Goal: Transaction & Acquisition: Purchase product/service

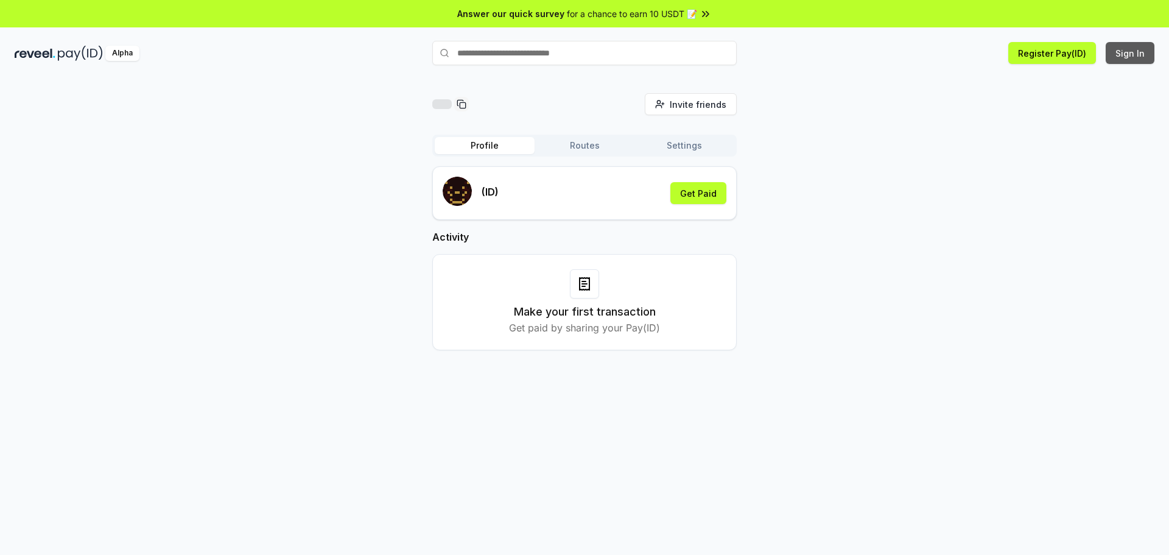
click at [1130, 57] on button "Sign In" at bounding box center [1130, 53] width 49 height 22
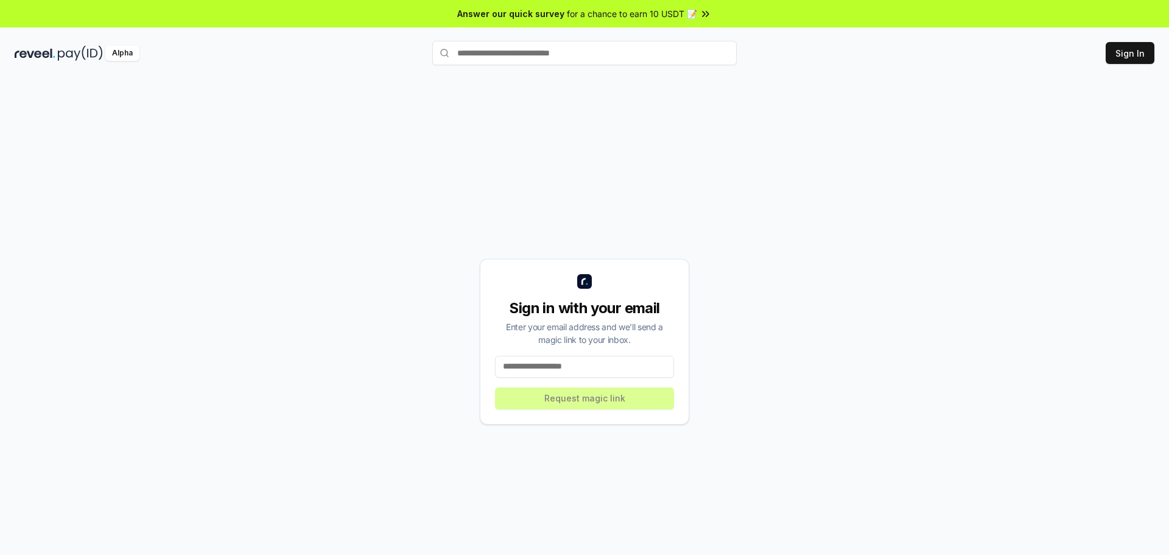
click at [526, 373] on input at bounding box center [584, 367] width 179 height 22
click at [572, 365] on input at bounding box center [584, 367] width 179 height 22
paste input "**********"
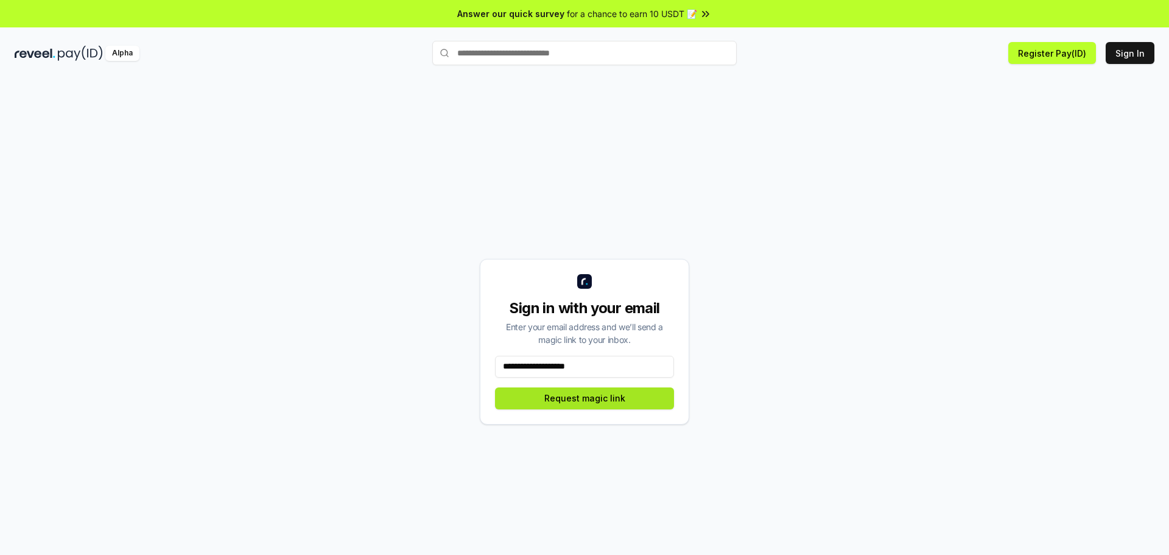
type input "**********"
click at [589, 401] on button "Request magic link" at bounding box center [584, 398] width 179 height 22
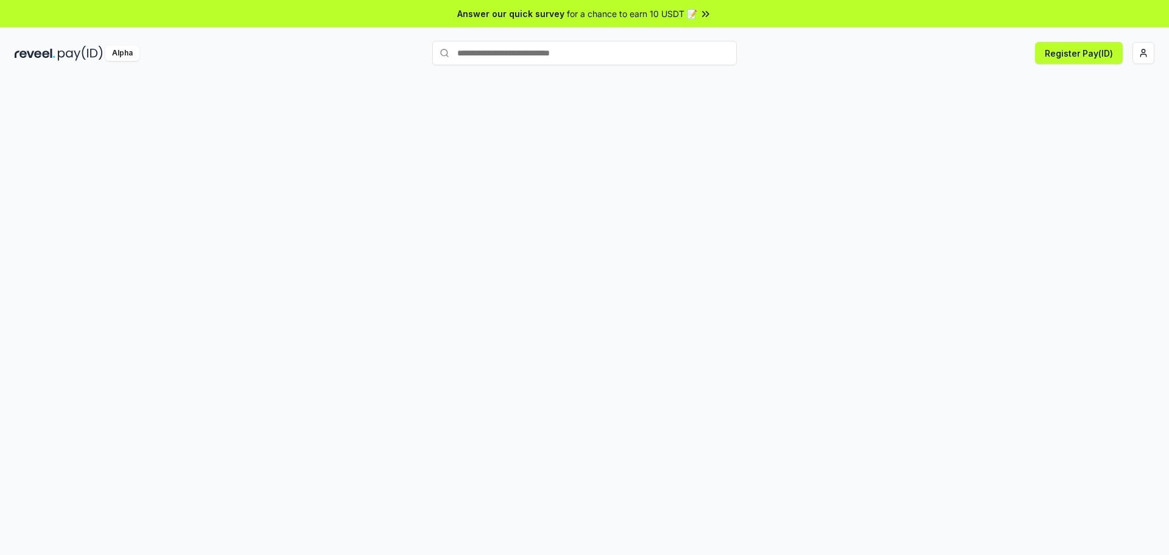
click at [622, 56] on input "text" at bounding box center [584, 53] width 305 height 24
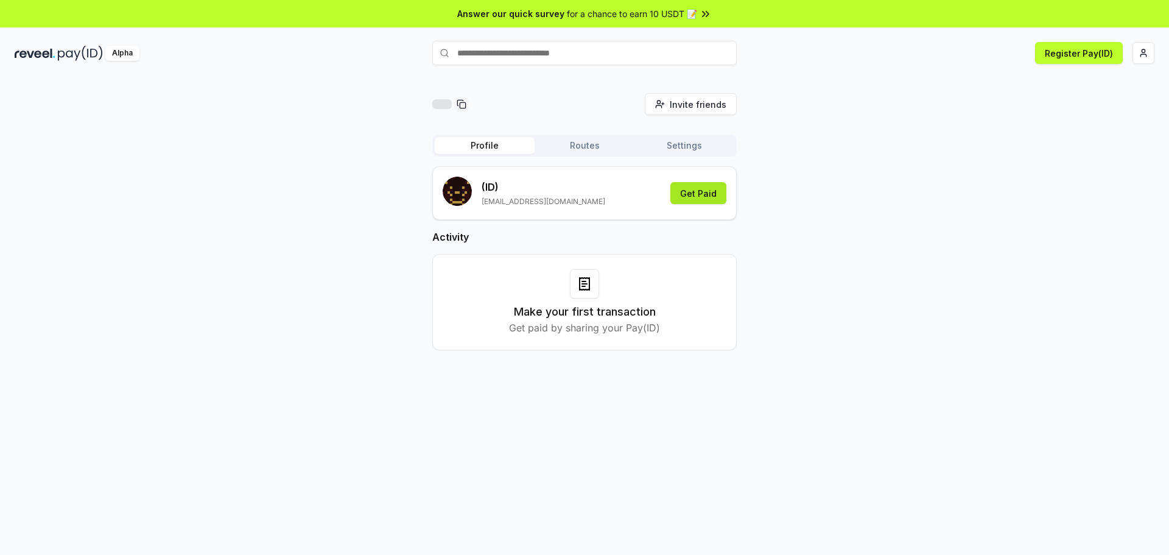
click at [716, 192] on button "Get Paid" at bounding box center [699, 193] width 56 height 22
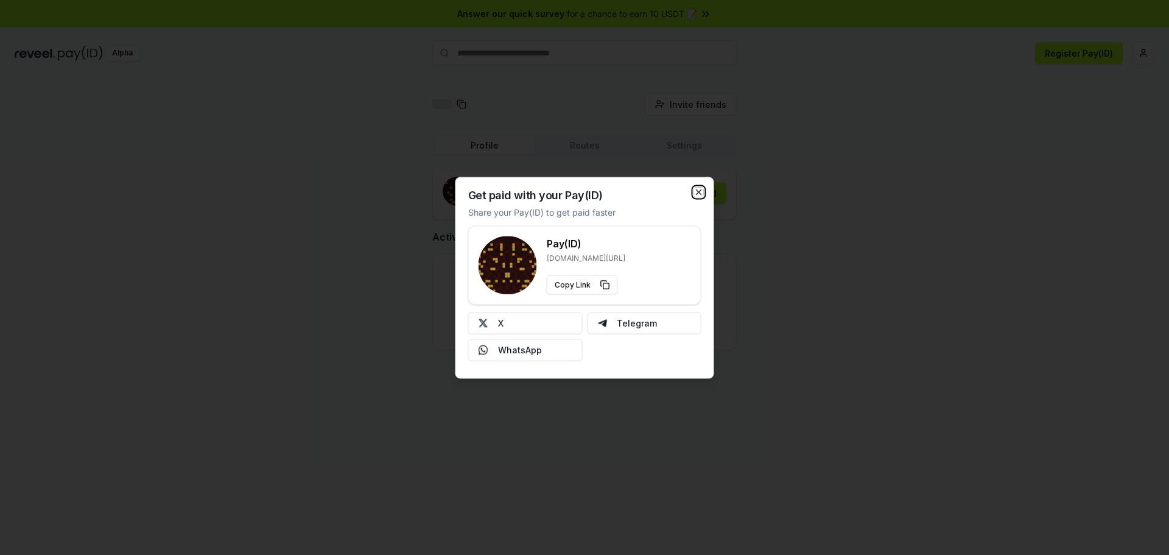
click at [699, 191] on icon "button" at bounding box center [699, 192] width 10 height 10
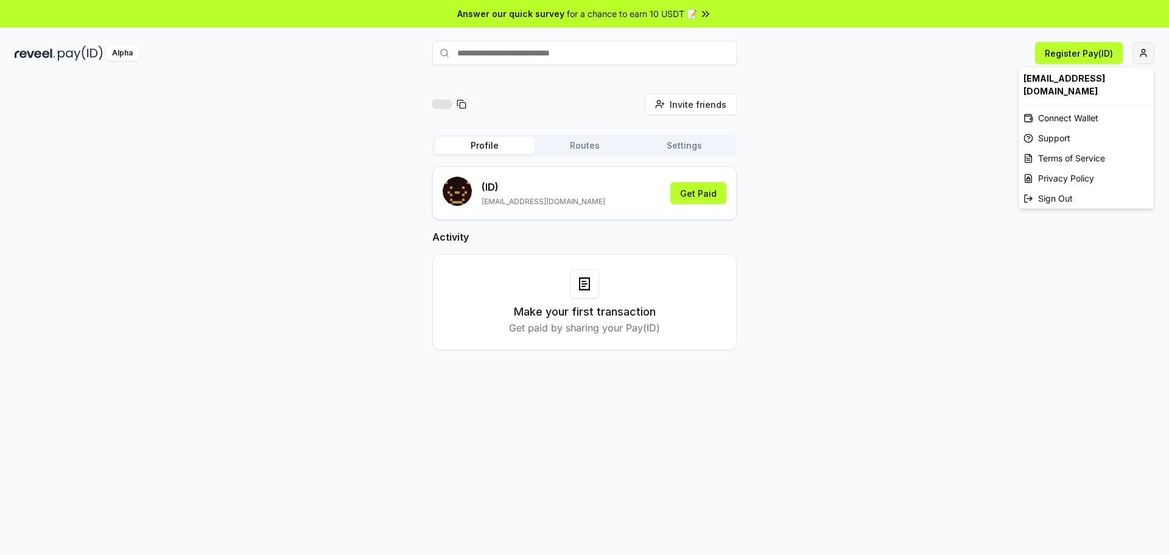
click at [1145, 55] on html "Answer our quick survey for a chance to earn 10 USDT 📝 Alpha Register Pay(ID) I…" at bounding box center [584, 277] width 1169 height 555
click at [1074, 108] on div "Connect Wallet" at bounding box center [1086, 118] width 135 height 20
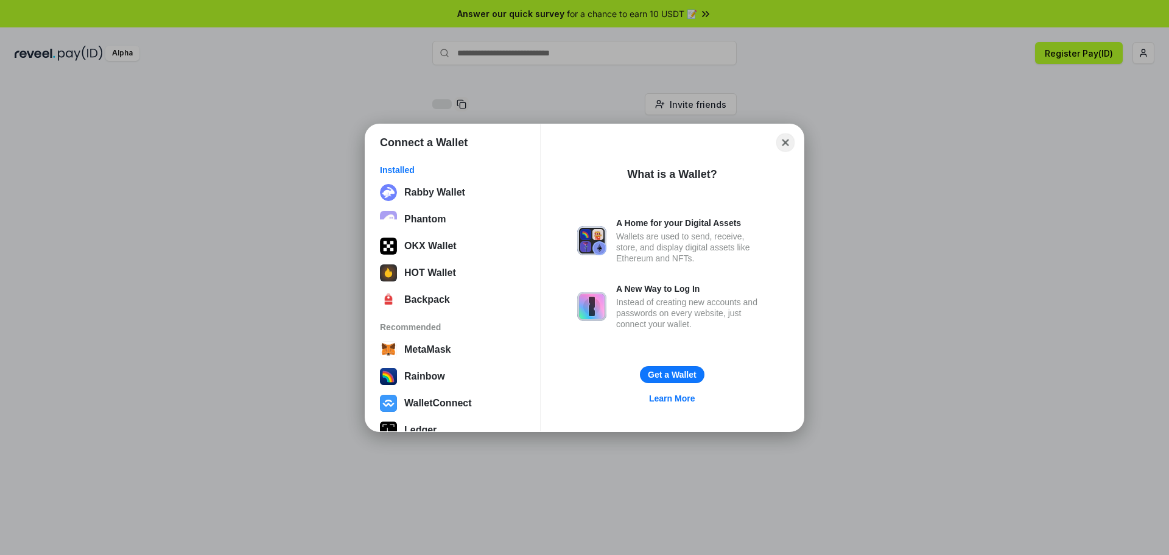
click at [786, 142] on button "Close" at bounding box center [786, 142] width 19 height 19
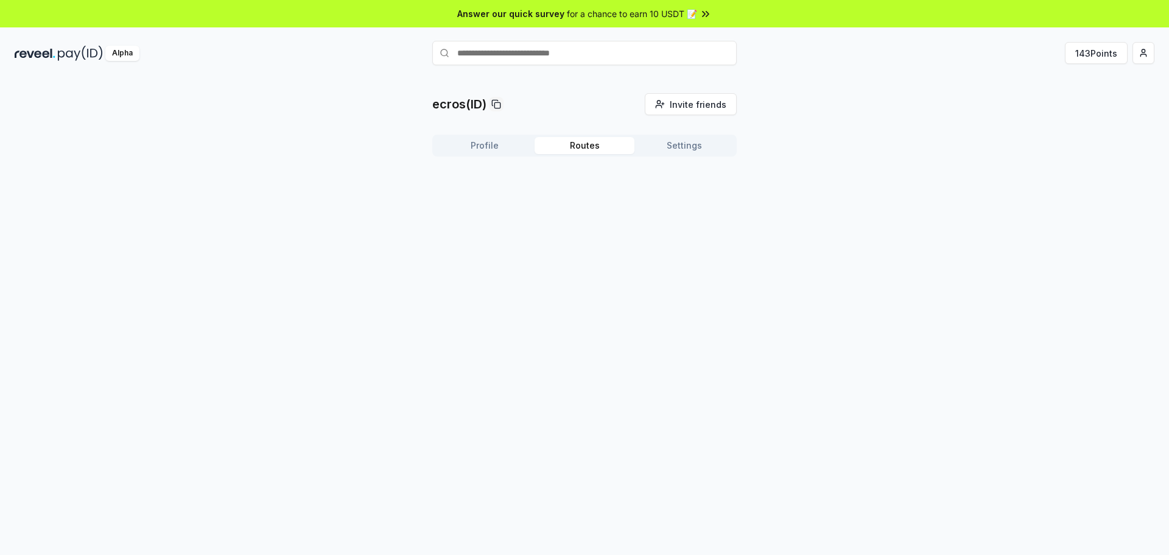
click at [594, 146] on button "Routes" at bounding box center [585, 145] width 100 height 17
click at [685, 143] on button "Settings" at bounding box center [685, 145] width 100 height 17
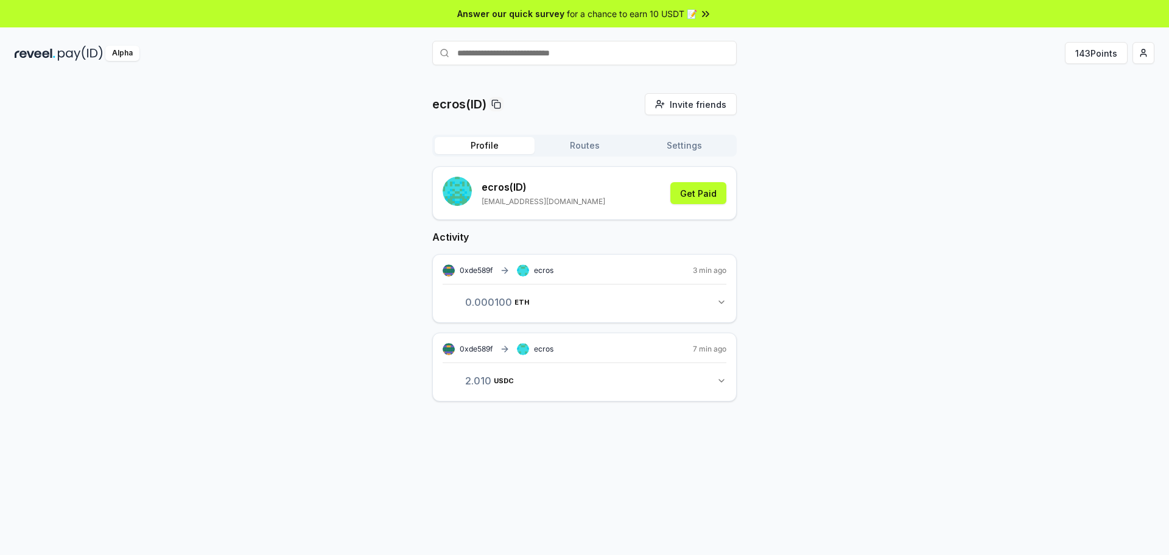
click at [467, 143] on button "Profile" at bounding box center [485, 145] width 100 height 17
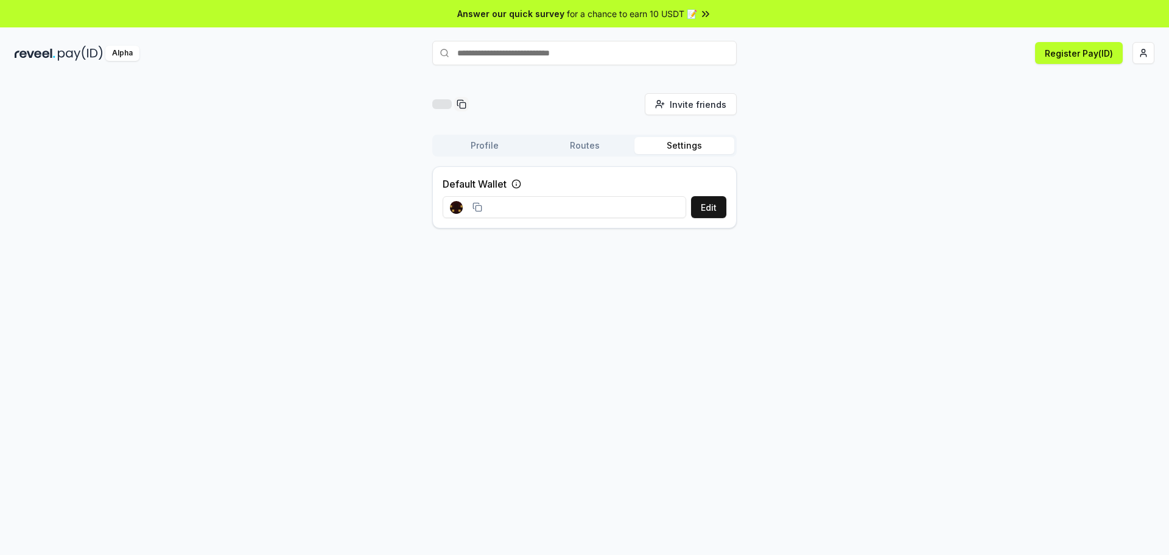
click at [689, 144] on button "Settings" at bounding box center [685, 145] width 100 height 17
click at [479, 149] on button "Profile" at bounding box center [485, 145] width 100 height 17
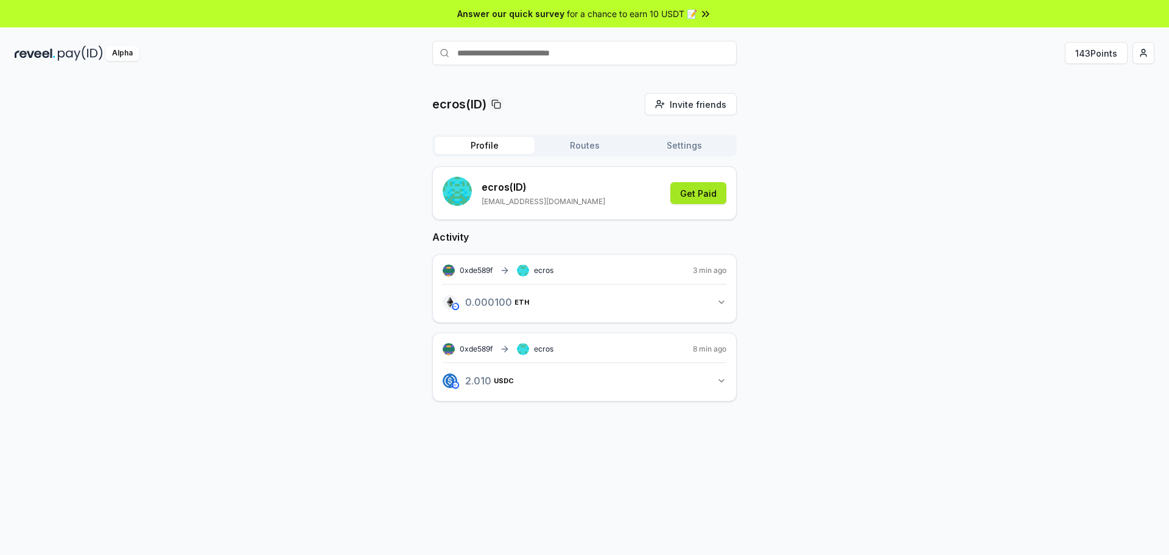
click at [703, 195] on button "Get Paid" at bounding box center [699, 193] width 56 height 22
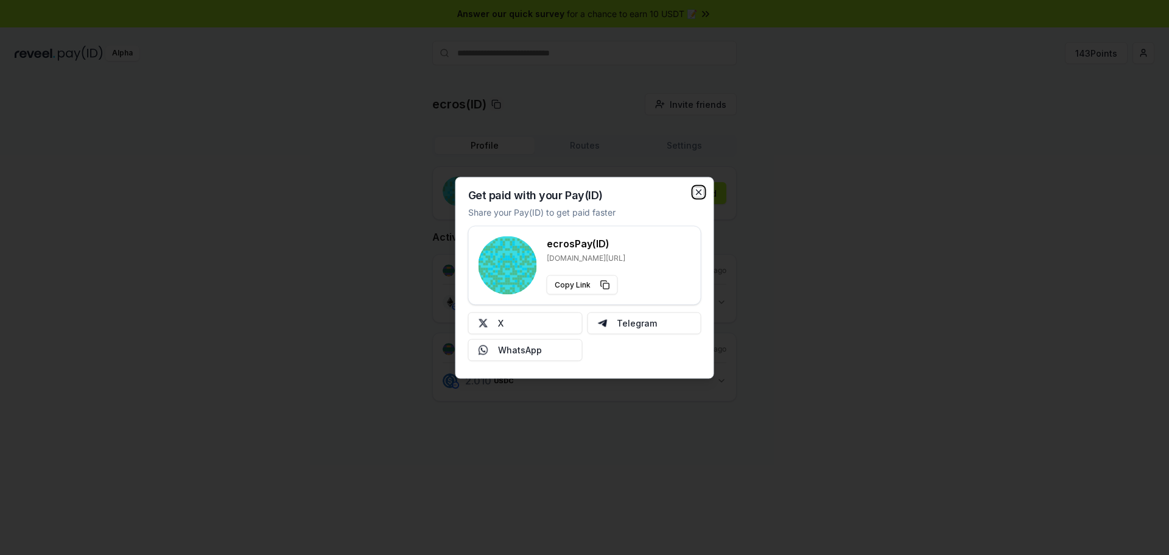
click at [703, 190] on icon "button" at bounding box center [699, 192] width 10 height 10
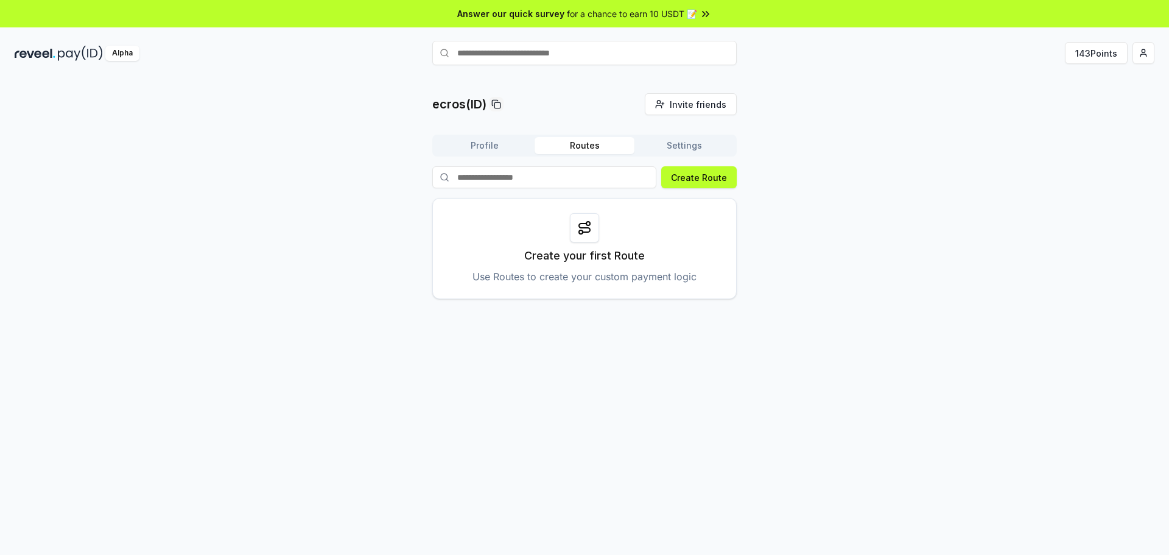
click at [588, 149] on button "Routes" at bounding box center [585, 145] width 100 height 17
click at [496, 147] on button "Profile" at bounding box center [485, 145] width 100 height 17
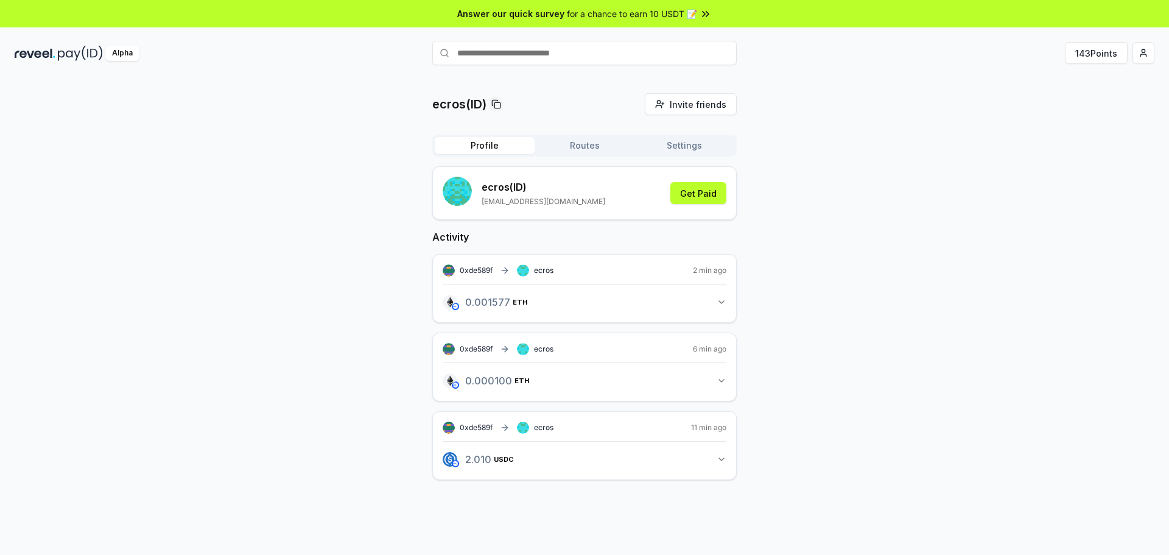
click at [631, 471] on div "0xde589f ecros 11 min ago 2.010 USDC 2.01 USDC" at bounding box center [584, 445] width 305 height 69
click at [711, 461] on button "2.010 USDC 2.01 USDC" at bounding box center [585, 459] width 284 height 21
click at [601, 150] on button "Routes" at bounding box center [585, 145] width 100 height 17
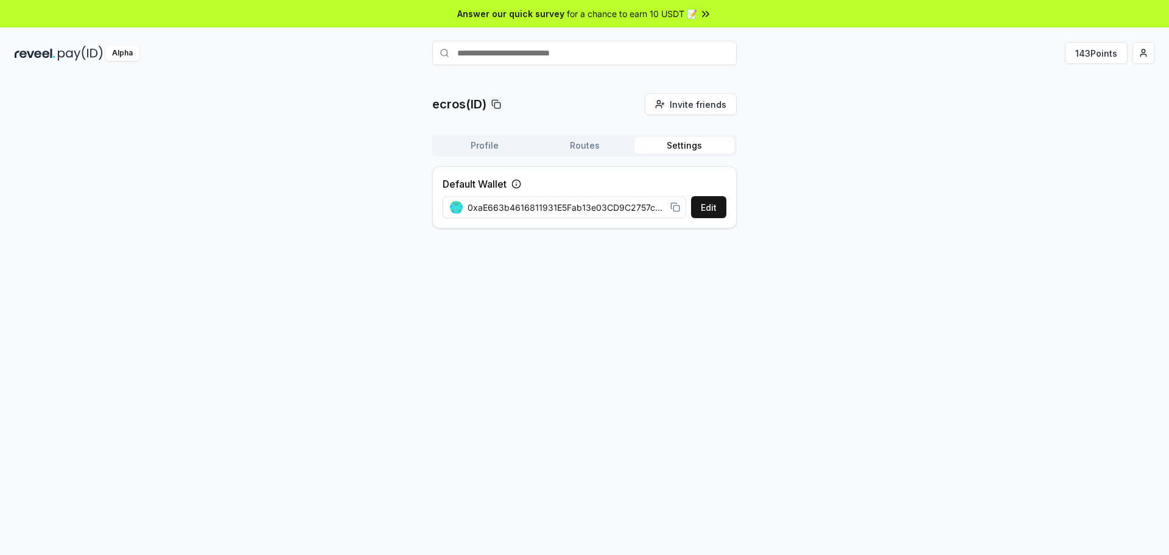
click at [690, 149] on button "Settings" at bounding box center [685, 145] width 100 height 17
click at [474, 143] on button "Profile" at bounding box center [485, 145] width 100 height 17
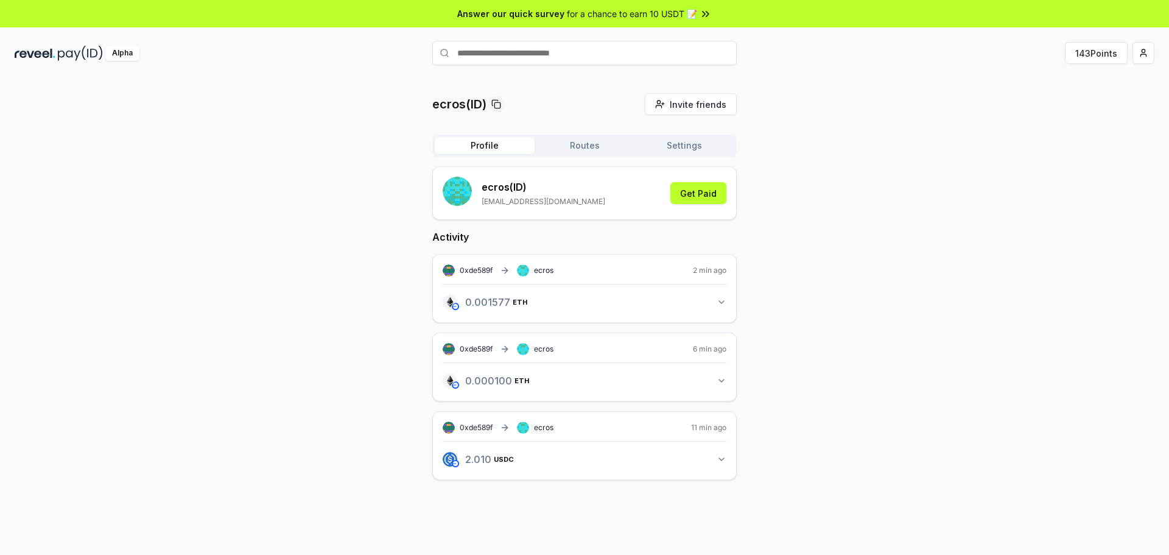
click at [710, 16] on icon at bounding box center [706, 14] width 12 height 12
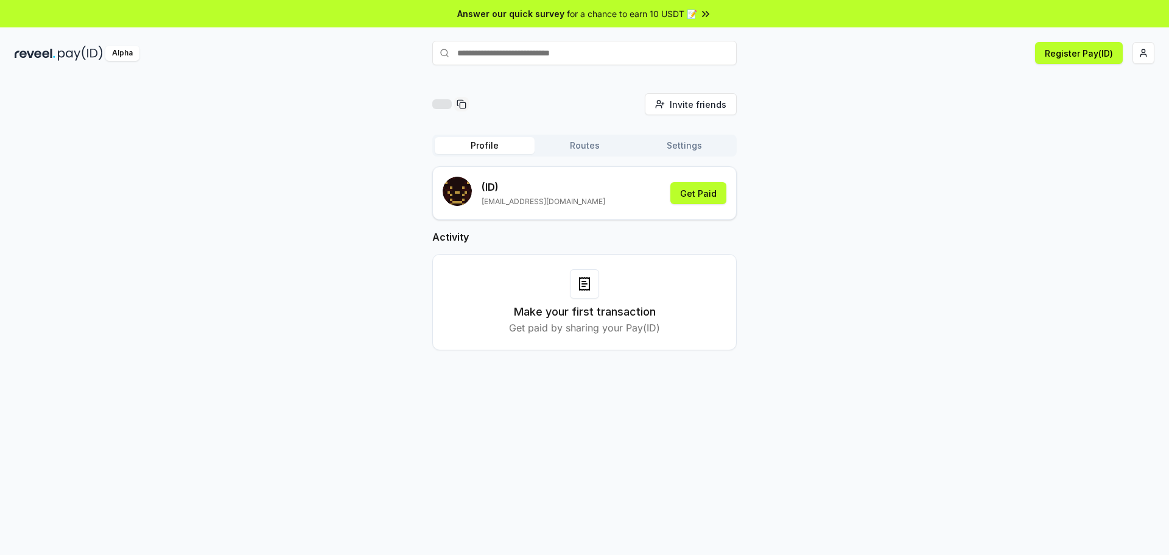
click at [127, 54] on div "Alpha" at bounding box center [122, 53] width 34 height 15
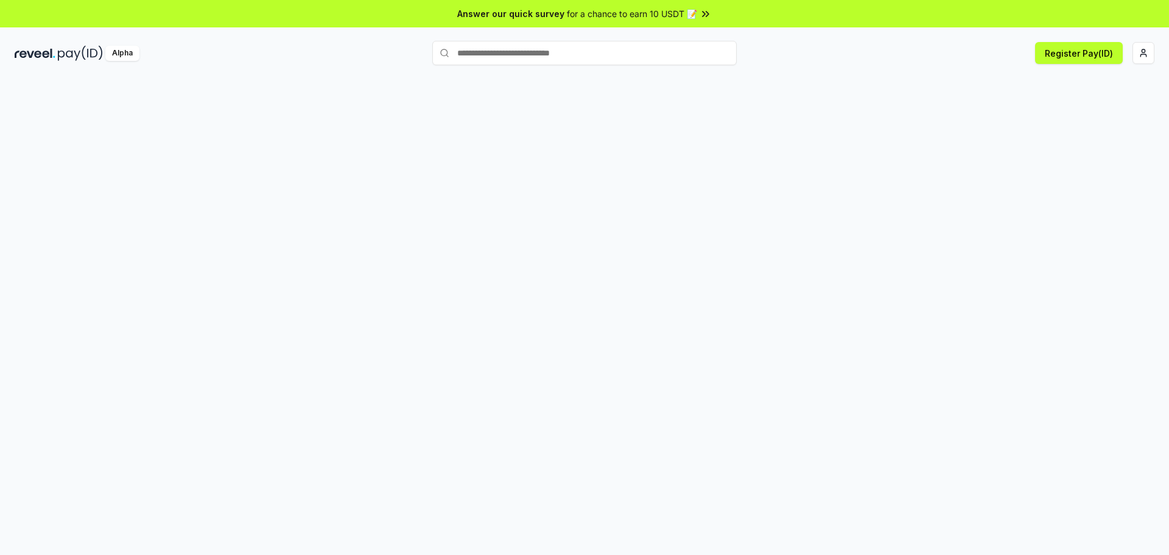
click at [127, 54] on div "Alpha" at bounding box center [122, 53] width 34 height 15
click at [129, 55] on div "Alpha" at bounding box center [122, 53] width 34 height 15
click at [1043, 51] on button "Register Pay(ID)" at bounding box center [1079, 53] width 88 height 22
click at [1062, 55] on button "Register Pay(ID)" at bounding box center [1079, 53] width 88 height 22
click at [1146, 54] on html "Answer our quick survey for a chance to earn 10 USDT 📝 Alpha Register Pay(ID) C…" at bounding box center [584, 277] width 1169 height 555
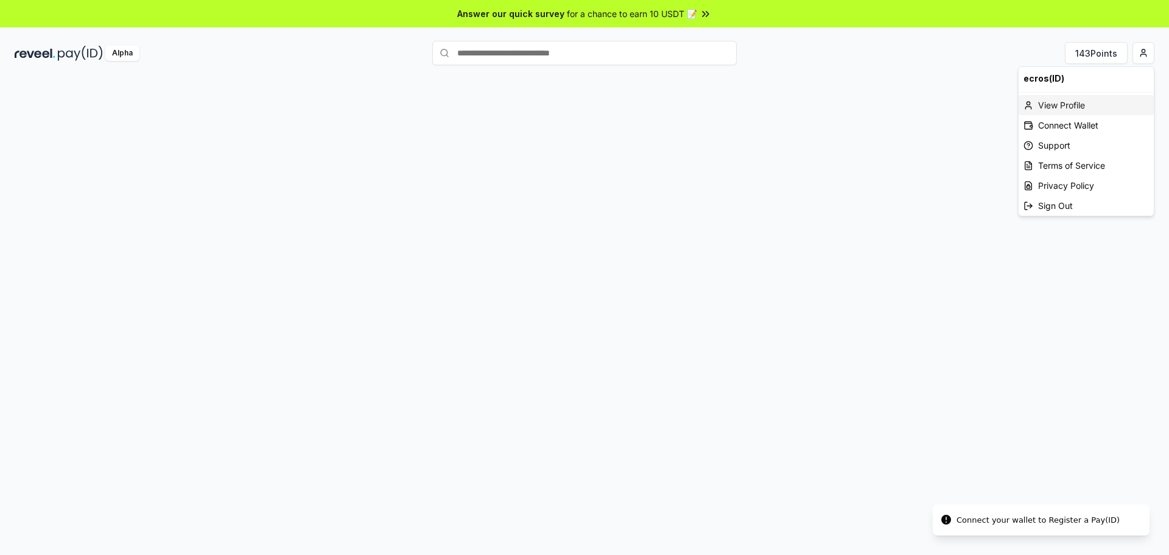
click at [1098, 104] on div "View Profile" at bounding box center [1086, 105] width 135 height 20
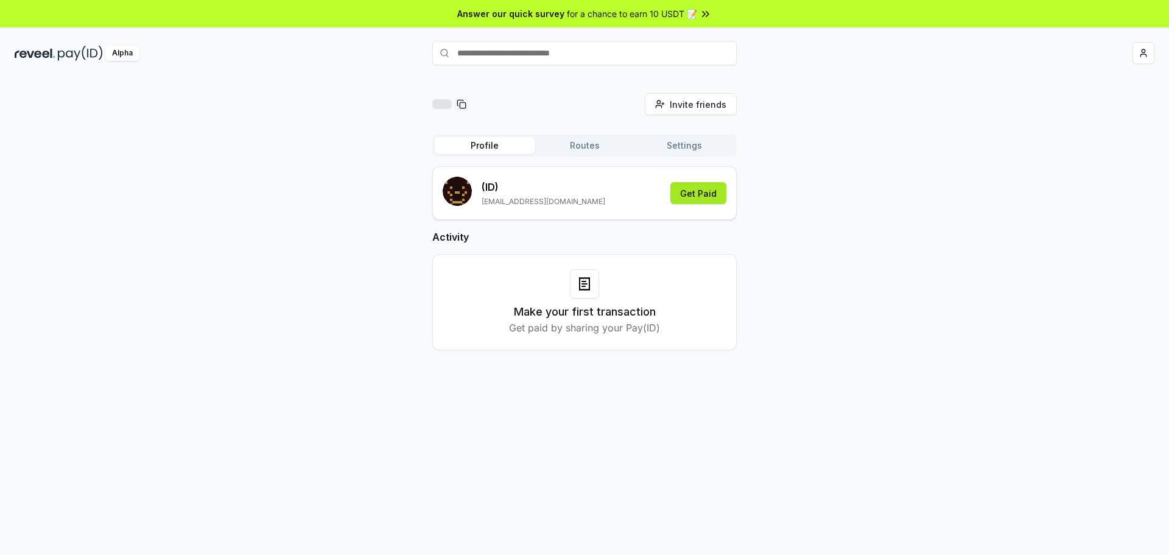
click at [710, 192] on button "Get Paid" at bounding box center [699, 193] width 56 height 22
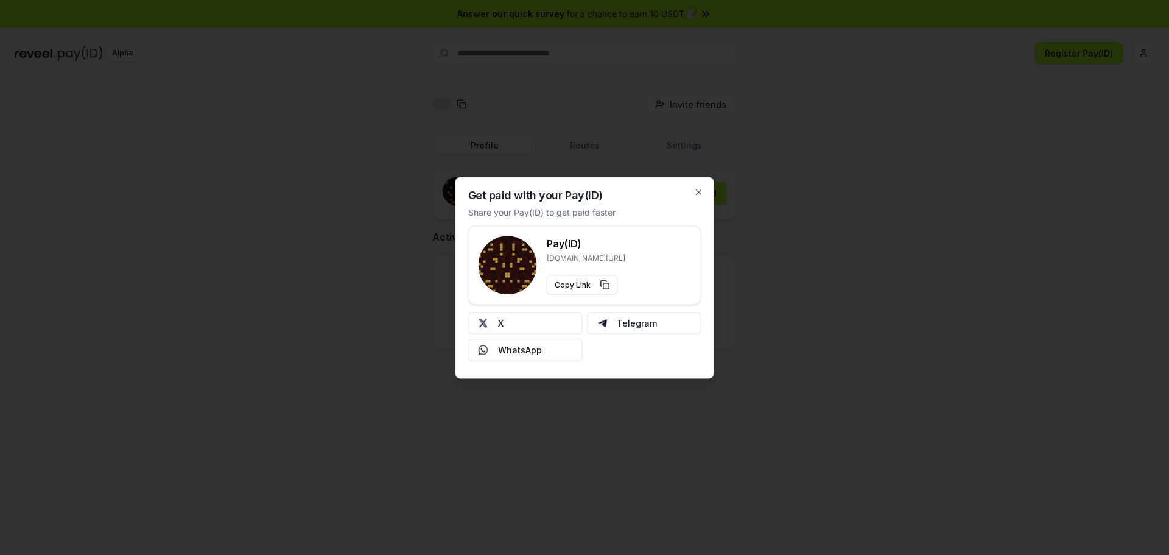
click at [807, 194] on div at bounding box center [584, 277] width 1169 height 555
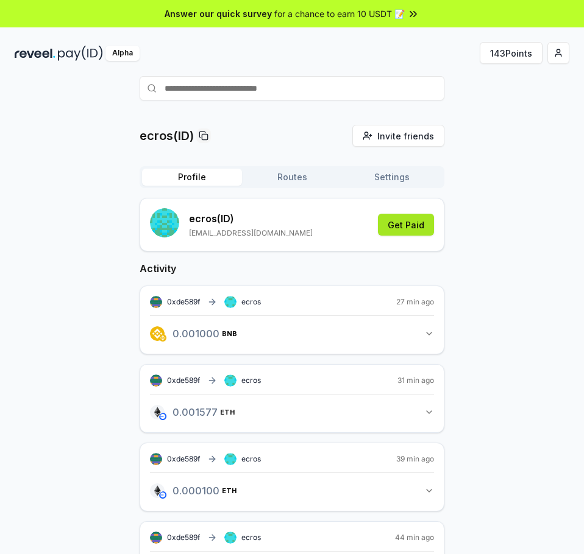
click at [406, 224] on button "Get Paid" at bounding box center [406, 225] width 56 height 22
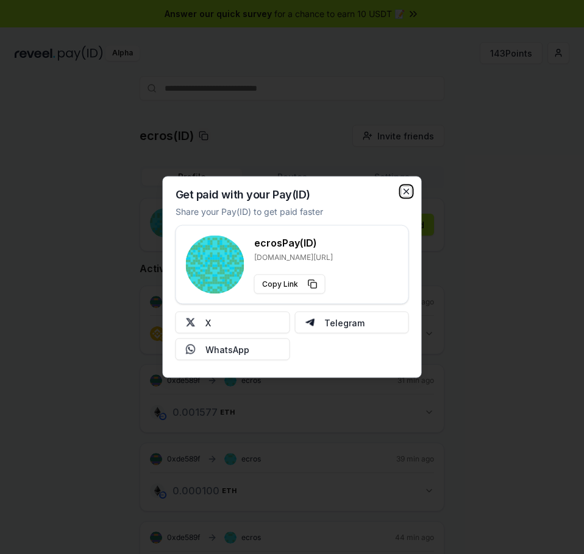
click at [406, 189] on icon "button" at bounding box center [406, 192] width 10 height 10
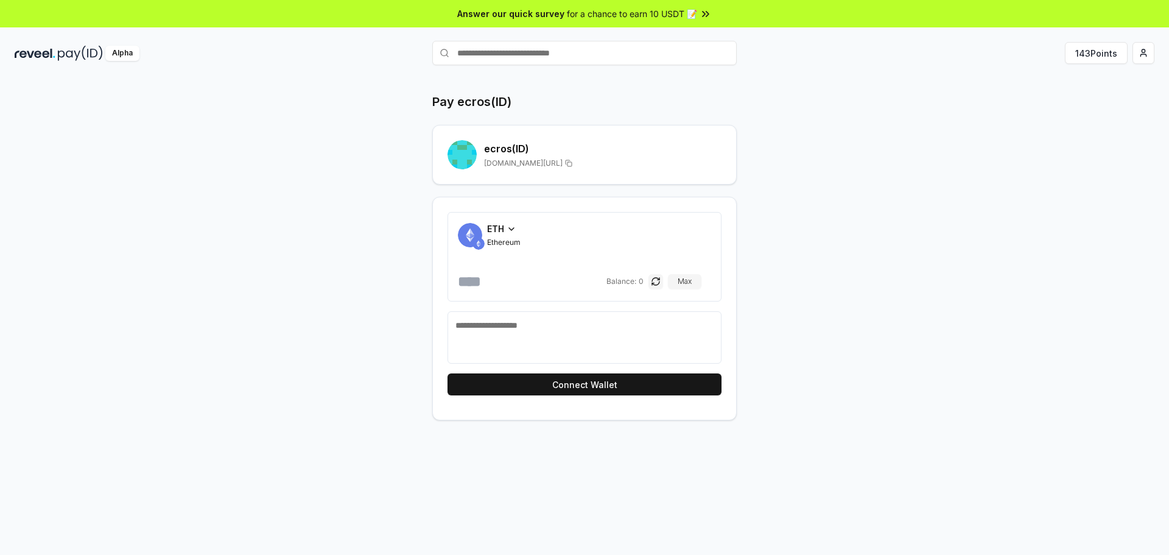
click at [501, 230] on span "ETH" at bounding box center [495, 228] width 17 height 13
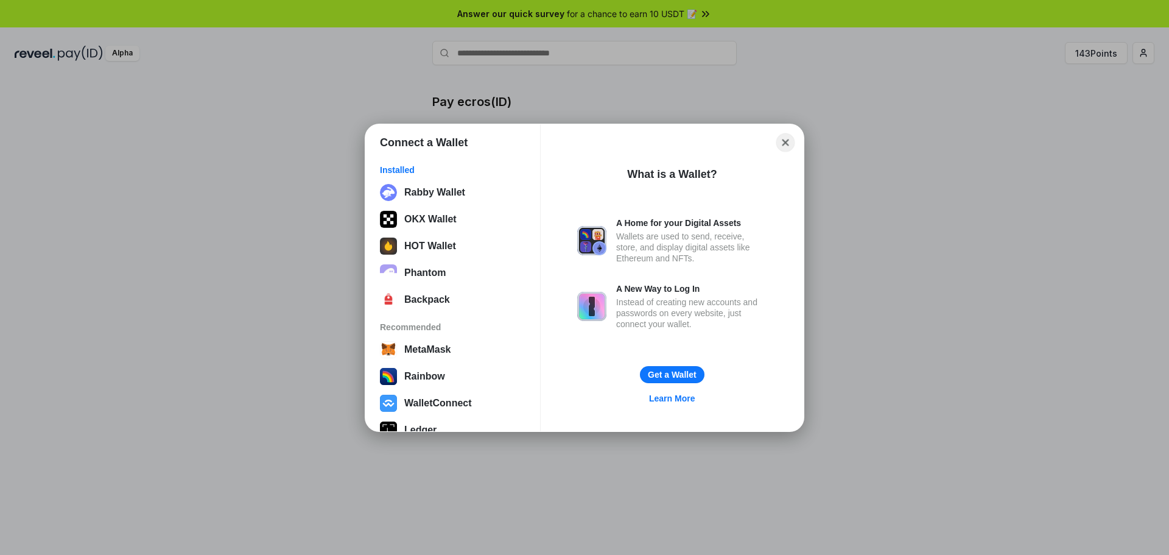
click at [778, 144] on button "Close" at bounding box center [786, 142] width 19 height 19
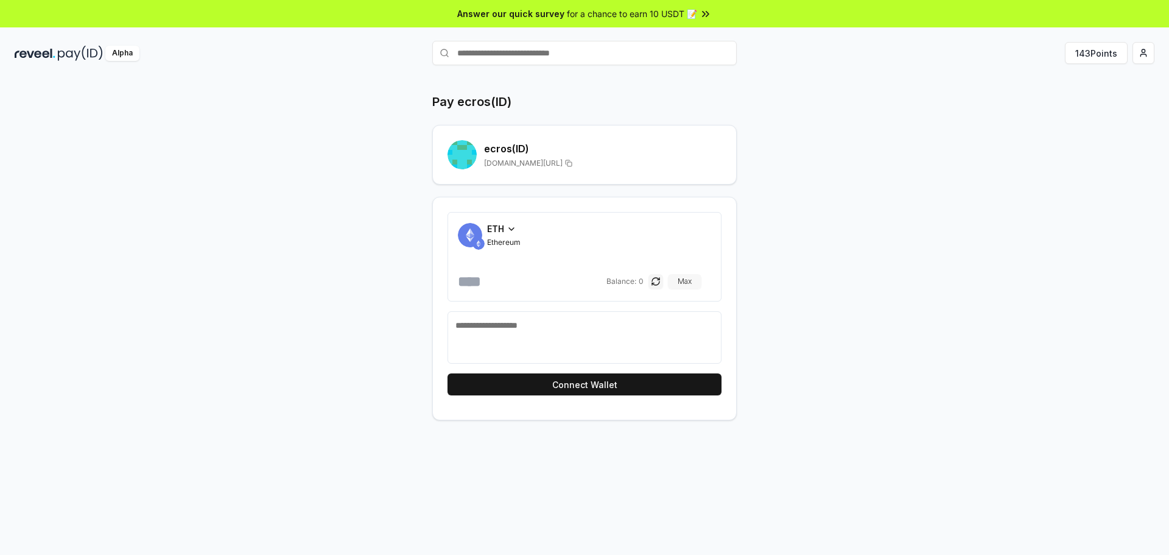
click at [699, 275] on button "Max" at bounding box center [684, 281] width 33 height 15
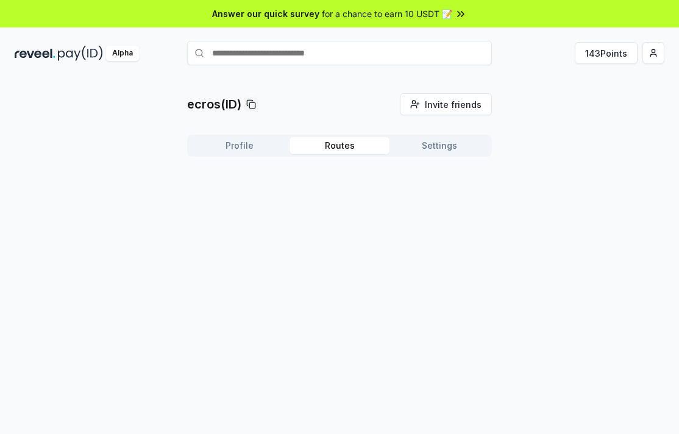
click at [326, 147] on button "Routes" at bounding box center [339, 145] width 100 height 17
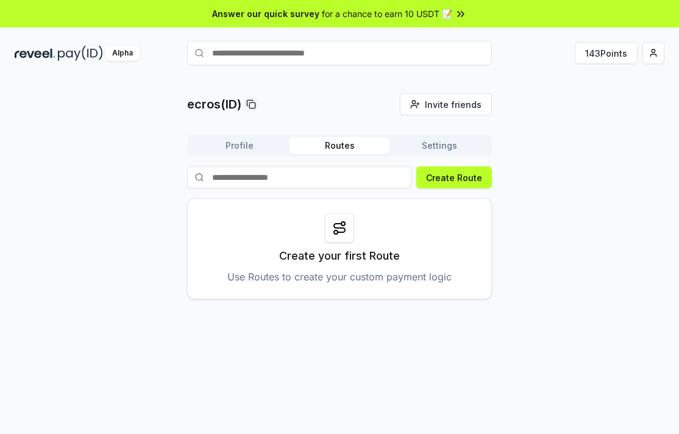
click at [240, 146] on button "Profile" at bounding box center [239, 145] width 100 height 17
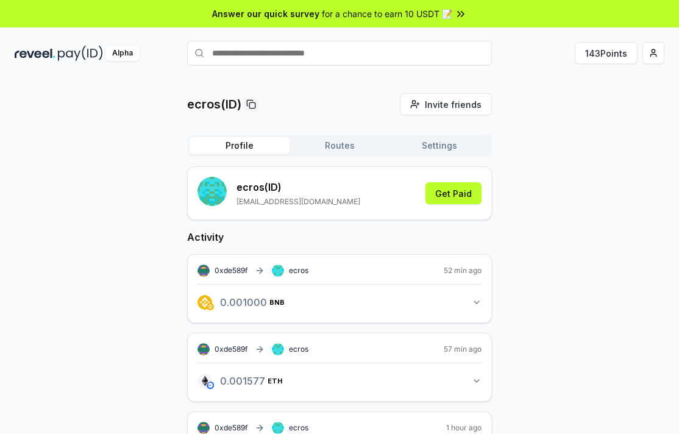
click at [308, 58] on input "text" at bounding box center [339, 53] width 305 height 24
click at [257, 47] on input "text" at bounding box center [339, 53] width 305 height 24
paste input "********"
type input "********"
click at [476, 76] on span "Pay" at bounding box center [474, 77] width 23 height 18
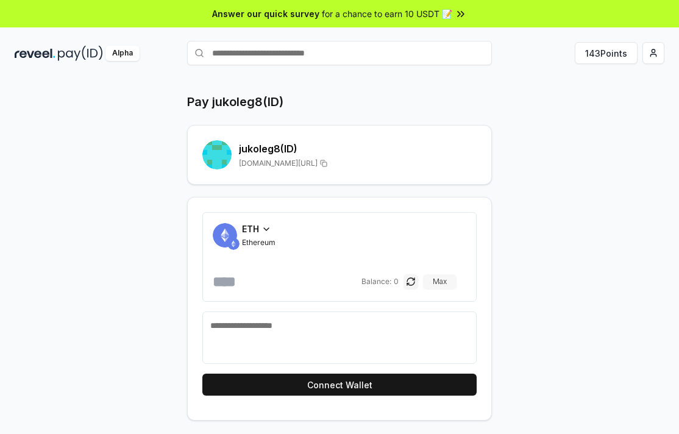
click at [434, 284] on button "Max" at bounding box center [439, 281] width 33 height 15
click at [449, 284] on button "Max" at bounding box center [439, 281] width 33 height 15
click at [451, 281] on button "Max" at bounding box center [439, 281] width 33 height 15
click at [447, 283] on button "Max" at bounding box center [439, 281] width 33 height 15
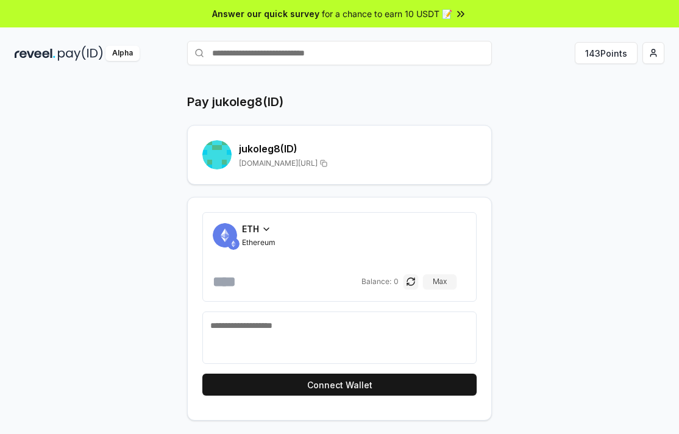
click at [262, 234] on div "ETH" at bounding box center [258, 228] width 33 height 13
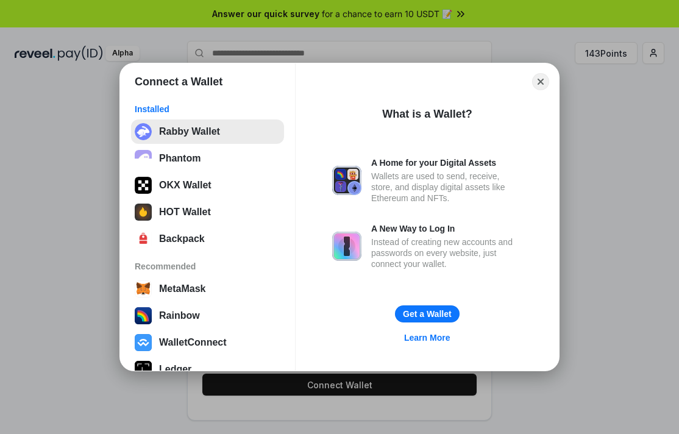
click at [202, 136] on button "Rabby Wallet" at bounding box center [207, 131] width 153 height 24
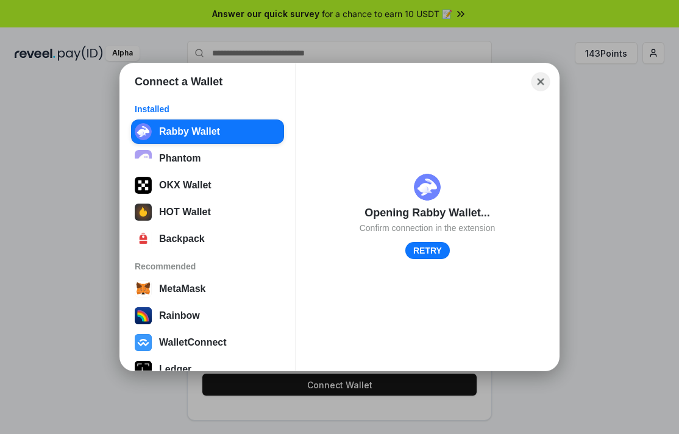
click at [542, 84] on button "Close" at bounding box center [540, 81] width 19 height 19
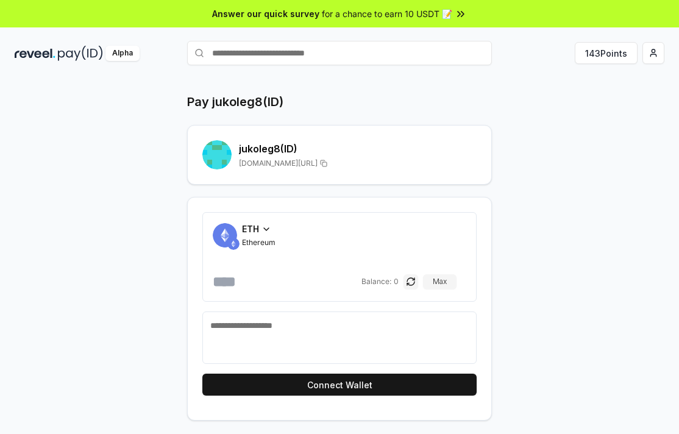
click at [308, 53] on input "text" at bounding box center [339, 53] width 305 height 24
paste input "********"
type input "********"
click at [471, 74] on span "Pay" at bounding box center [474, 77] width 23 height 18
click at [258, 234] on span "ETH" at bounding box center [250, 228] width 17 height 13
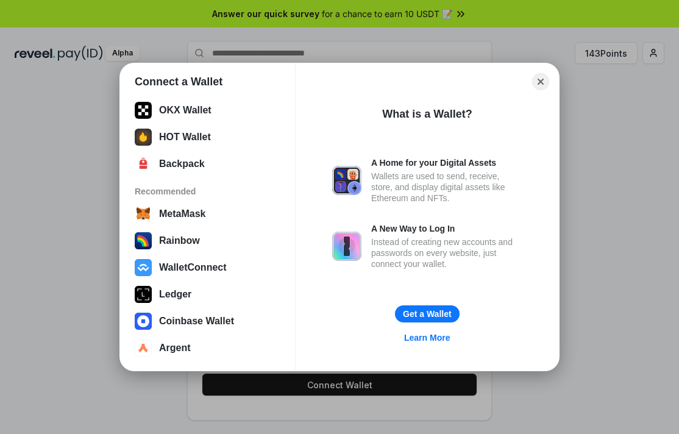
scroll to position [76, 0]
click at [431, 313] on button "Get a Wallet" at bounding box center [427, 314] width 66 height 18
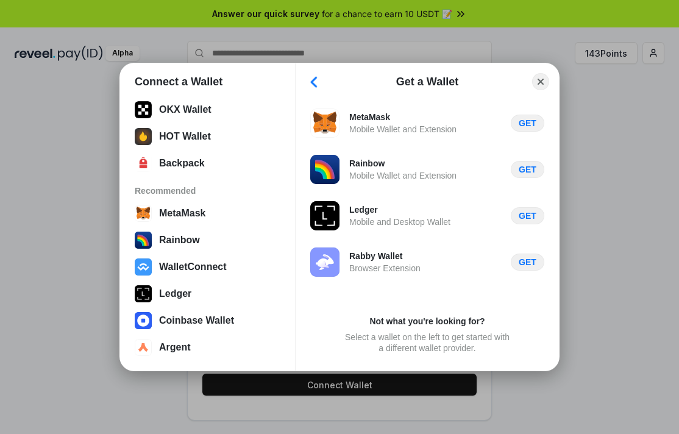
click at [316, 85] on button "Back" at bounding box center [314, 81] width 18 height 17
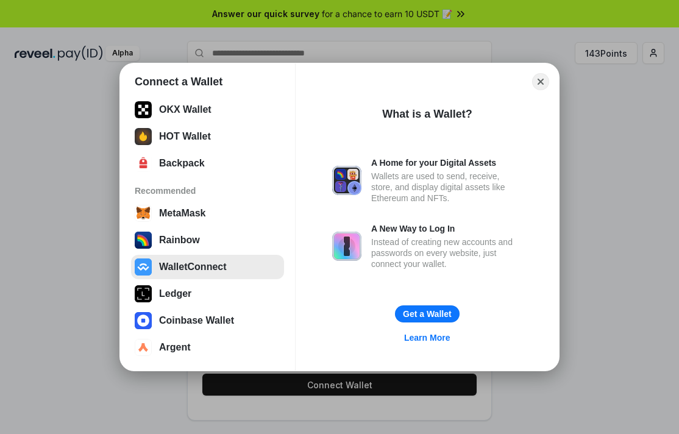
click at [223, 263] on button "WalletConnect" at bounding box center [207, 267] width 153 height 24
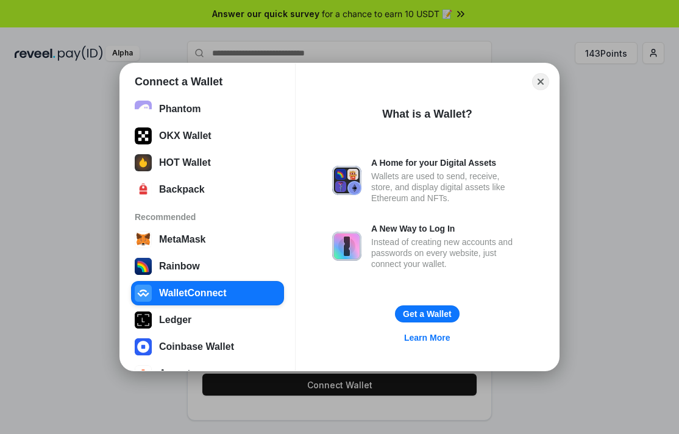
scroll to position [0, 0]
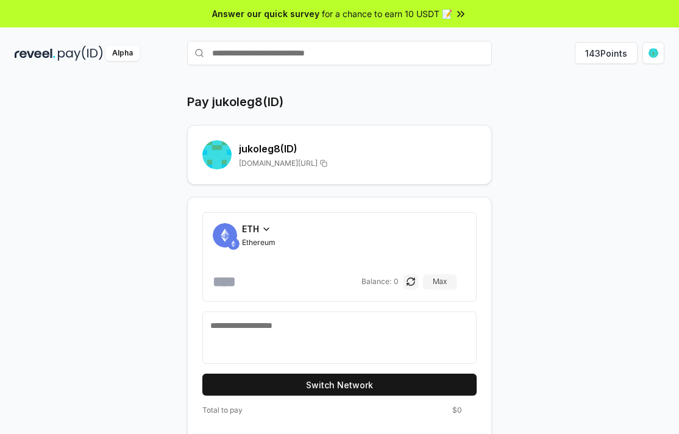
click at [266, 237] on div "ETH Ethereum" at bounding box center [258, 234] width 33 height 25
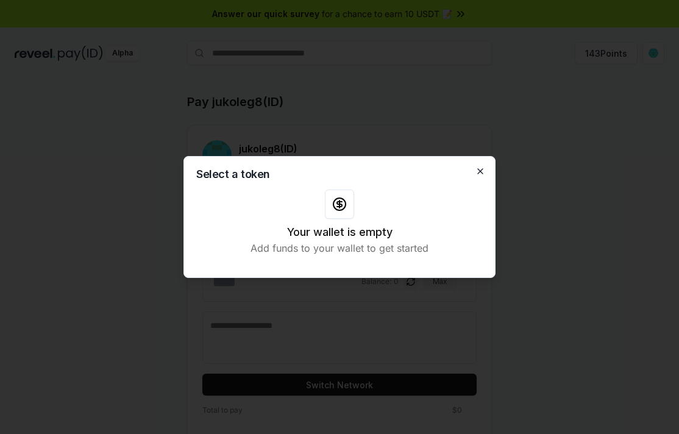
click at [482, 171] on icon "button" at bounding box center [480, 171] width 10 height 10
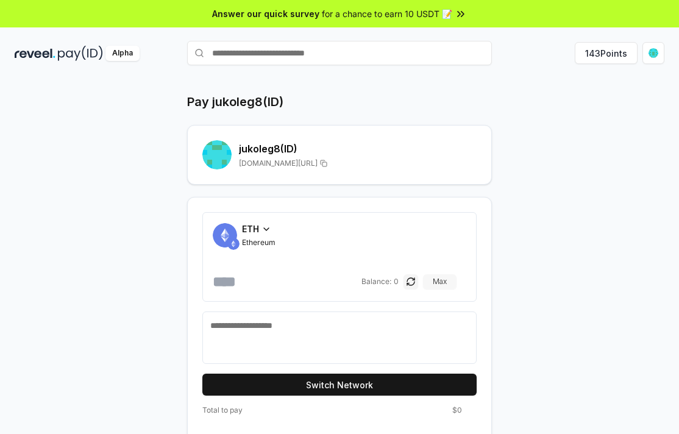
click at [450, 278] on button "Max" at bounding box center [439, 281] width 33 height 15
click at [450, 284] on button "Max" at bounding box center [439, 281] width 33 height 15
click at [418, 277] on button "button" at bounding box center [410, 281] width 15 height 15
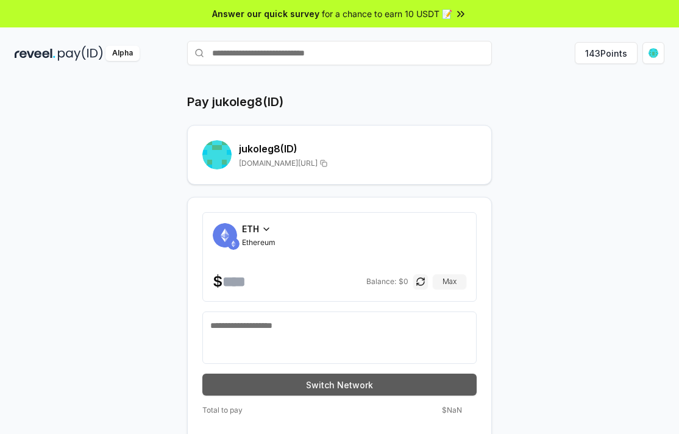
click at [353, 382] on button "Switch Network" at bounding box center [339, 384] width 274 height 22
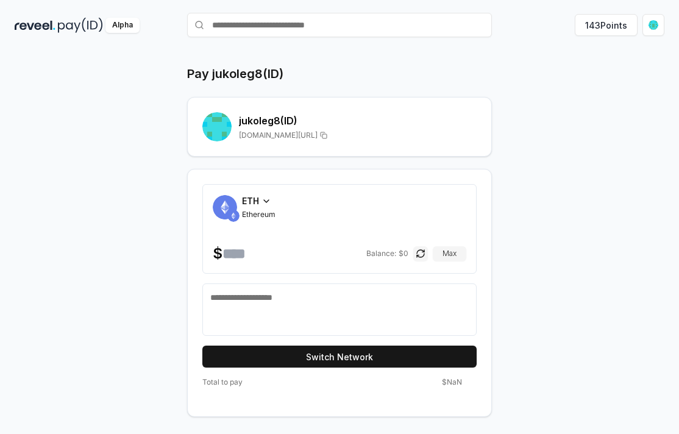
scroll to position [35, 0]
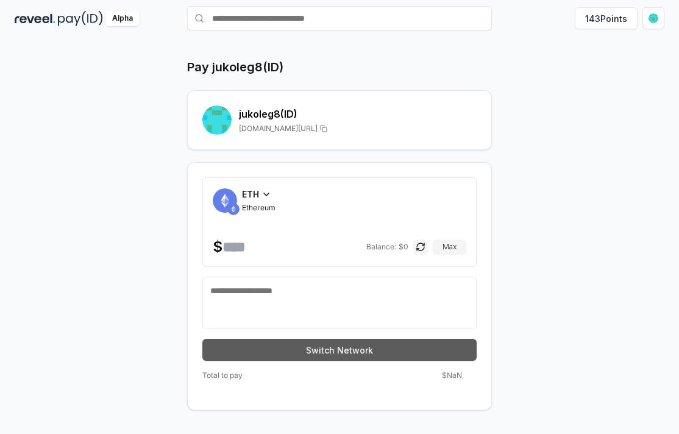
click at [336, 348] on button "Switch Network" at bounding box center [339, 350] width 274 height 22
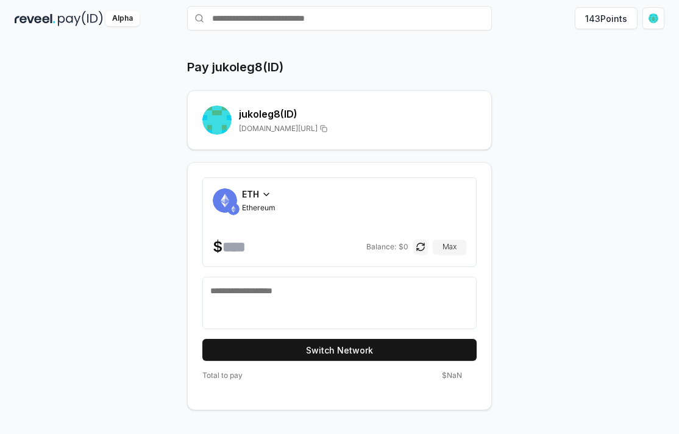
click at [268, 195] on icon at bounding box center [266, 194] width 10 height 10
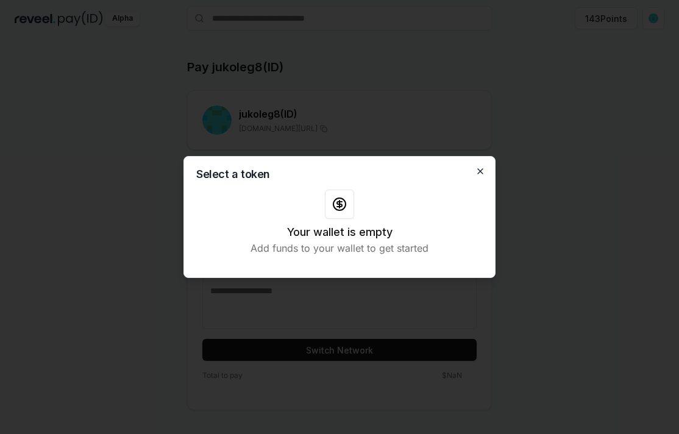
click at [481, 169] on icon "button" at bounding box center [480, 171] width 10 height 10
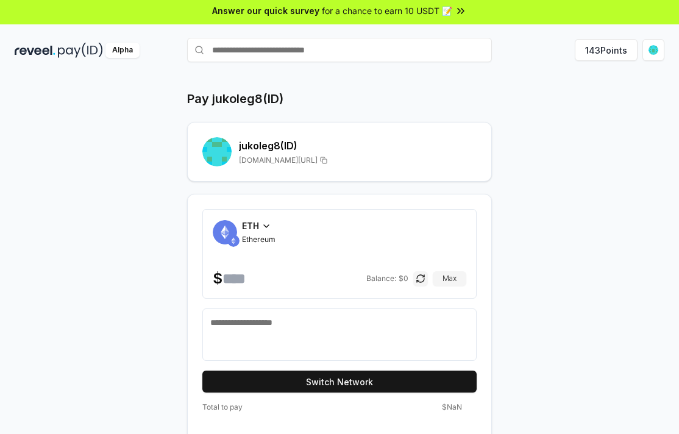
scroll to position [0, 0]
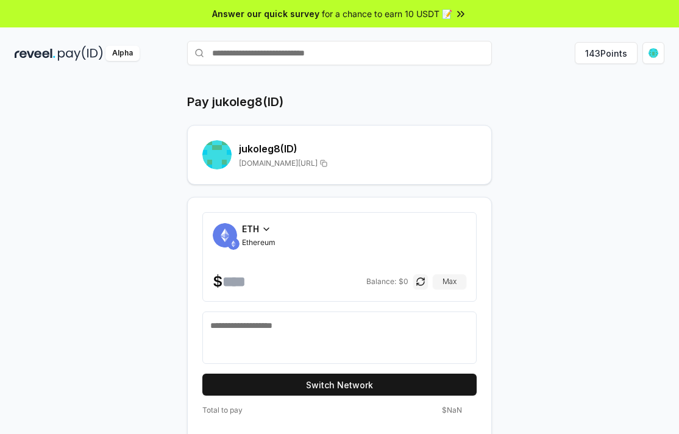
click at [247, 266] on div "ETH Ethereum $ Balance: $ 0 Max" at bounding box center [339, 256] width 253 height 69
drag, startPoint x: 238, startPoint y: 278, endPoint x: 234, endPoint y: 266, distance: 12.6
click at [237, 280] on input "number" at bounding box center [292, 281] width 141 height 19
click at [234, 241] on img at bounding box center [233, 244] width 12 height 12
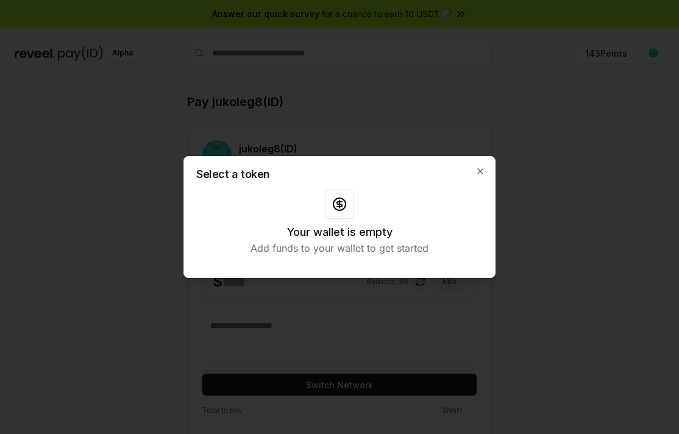
click at [331, 206] on div at bounding box center [339, 203] width 29 height 29
click at [338, 202] on icon at bounding box center [339, 204] width 5 height 5
click at [299, 240] on h3 "Your wallet is empty" at bounding box center [339, 232] width 105 height 17
drag, startPoint x: 308, startPoint y: 238, endPoint x: 503, endPoint y: 155, distance: 212.0
click at [336, 235] on h3 "Your wallet is empty" at bounding box center [339, 232] width 105 height 17
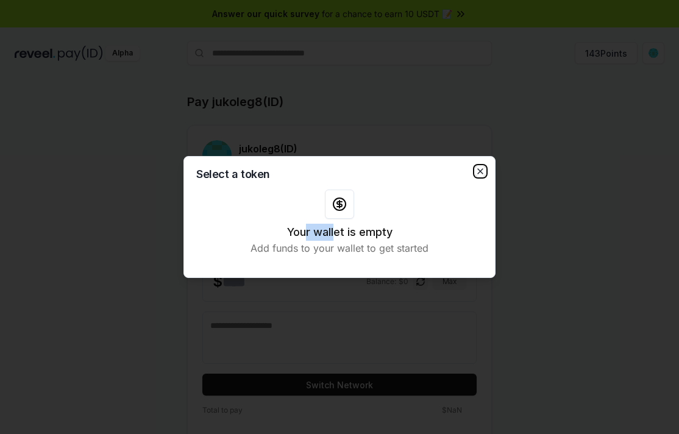
click at [478, 167] on icon "button" at bounding box center [480, 171] width 10 height 10
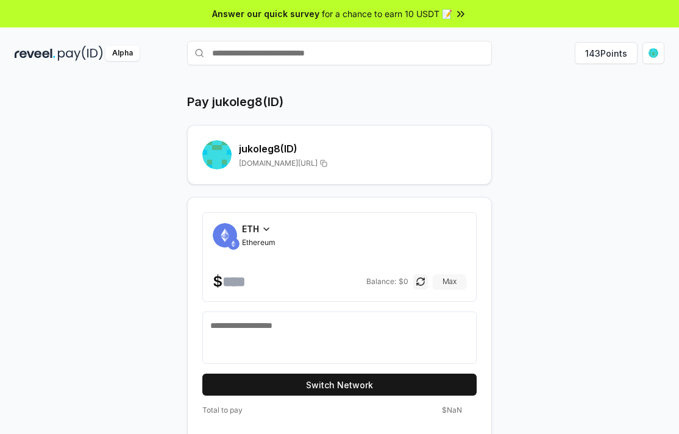
click at [453, 277] on button "Max" at bounding box center [448, 281] width 33 height 15
click at [452, 280] on button "Max" at bounding box center [448, 281] width 33 height 15
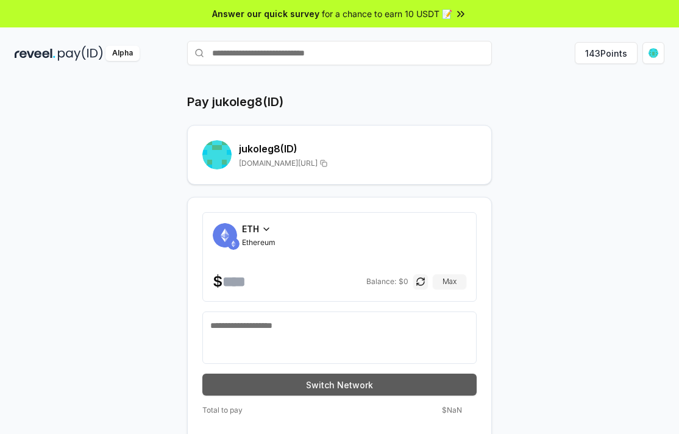
click at [311, 389] on button "Switch Network" at bounding box center [339, 384] width 274 height 22
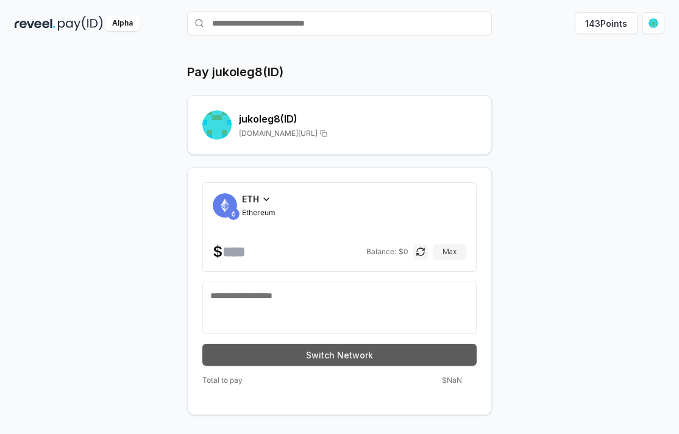
scroll to position [35, 0]
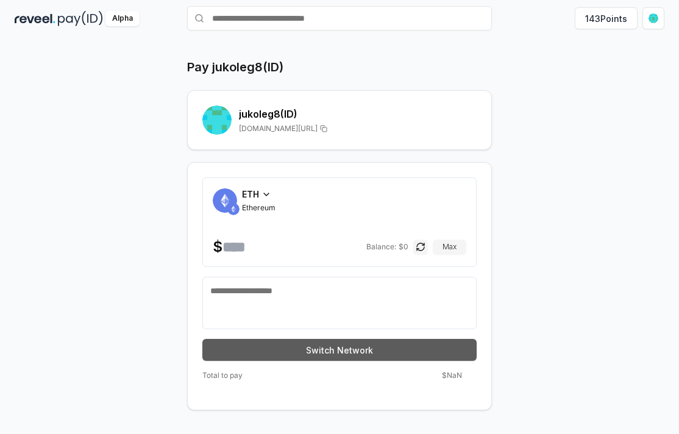
click at [347, 342] on button "Switch Network" at bounding box center [339, 350] width 274 height 22
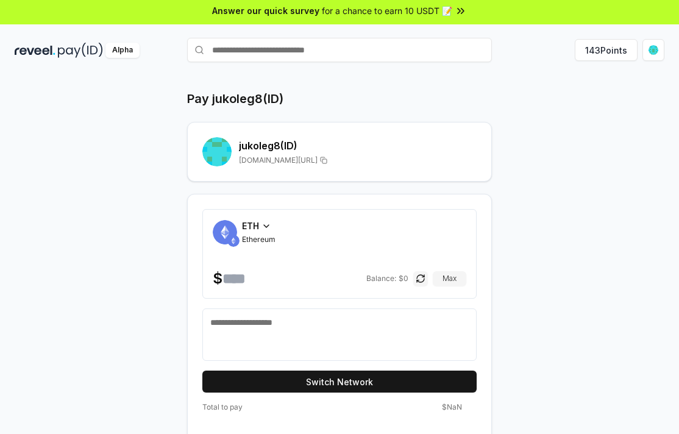
scroll to position [0, 0]
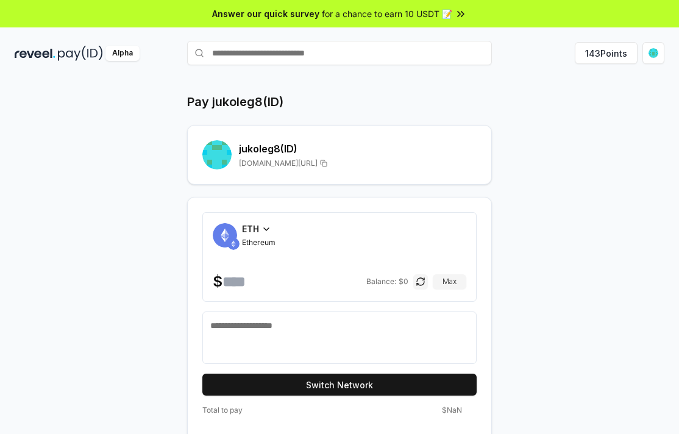
click at [300, 107] on div "Pay jukoleg8(ID)" at bounding box center [339, 101] width 305 height 17
click at [300, 102] on div "Pay jukoleg8(ID)" at bounding box center [339, 101] width 305 height 17
click at [302, 49] on input "text" at bounding box center [339, 53] width 305 height 24
